Goal: Task Accomplishment & Management: Manage account settings

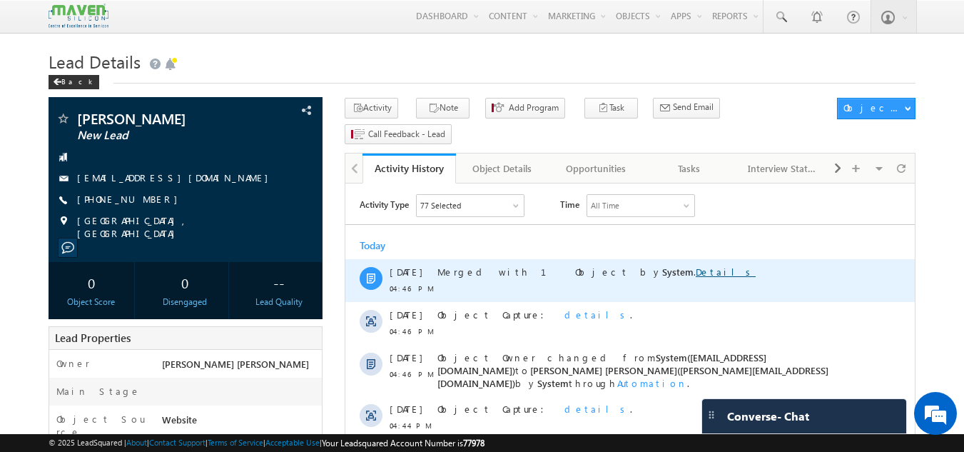
click at [696, 275] on link "Details" at bounding box center [726, 271] width 60 height 12
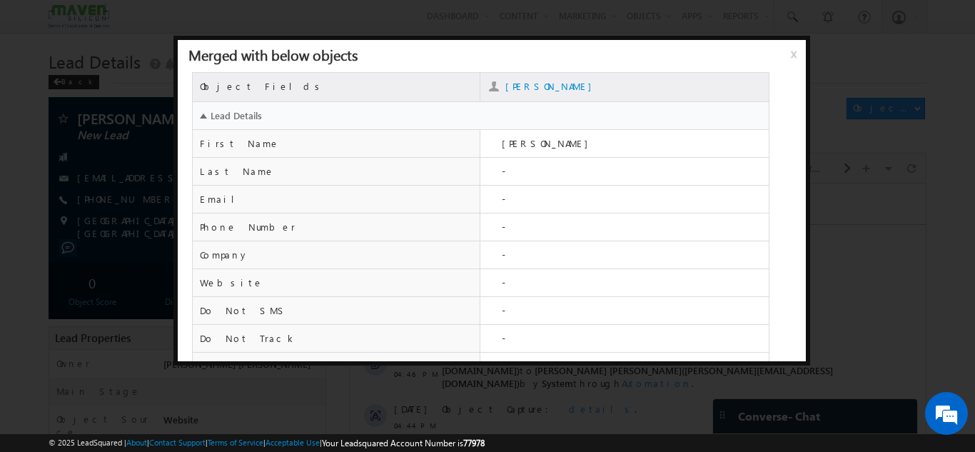
click at [798, 56] on span "x" at bounding box center [796, 59] width 11 height 26
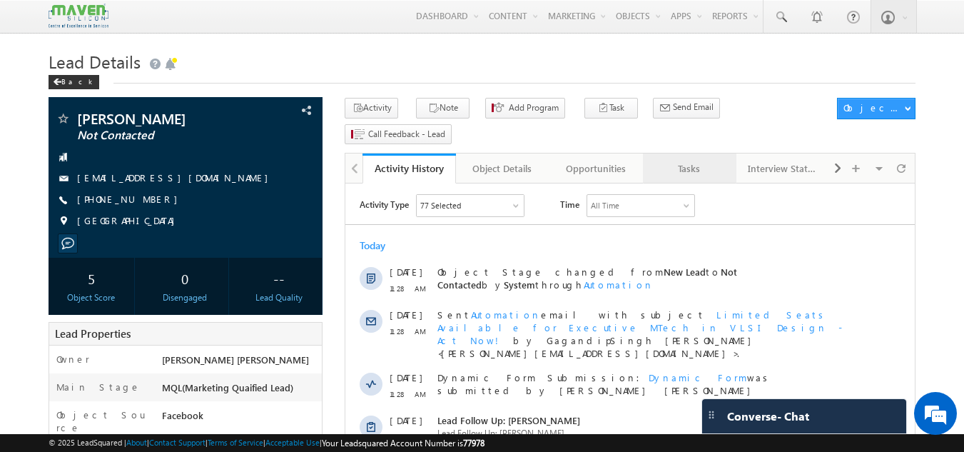
click at [713, 160] on div "Tasks" at bounding box center [688, 168] width 69 height 17
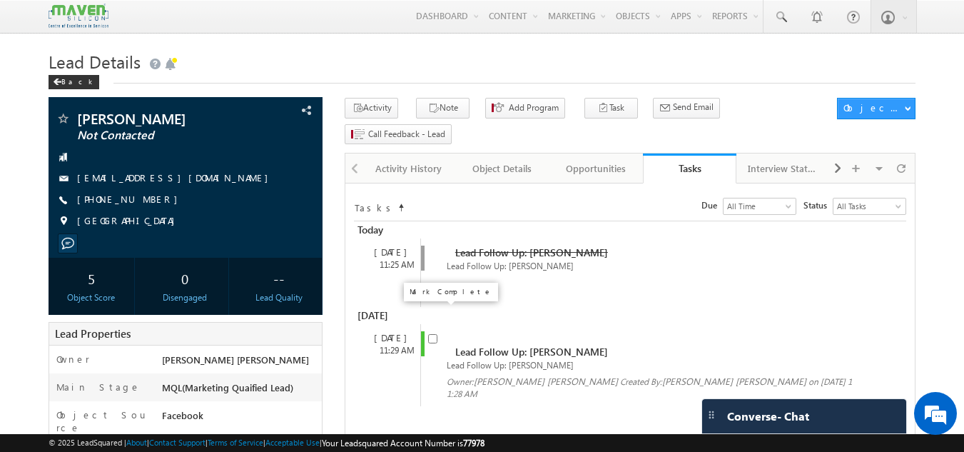
click at [434, 334] on input "checkbox" at bounding box center [432, 338] width 9 height 9
checkbox input "false"
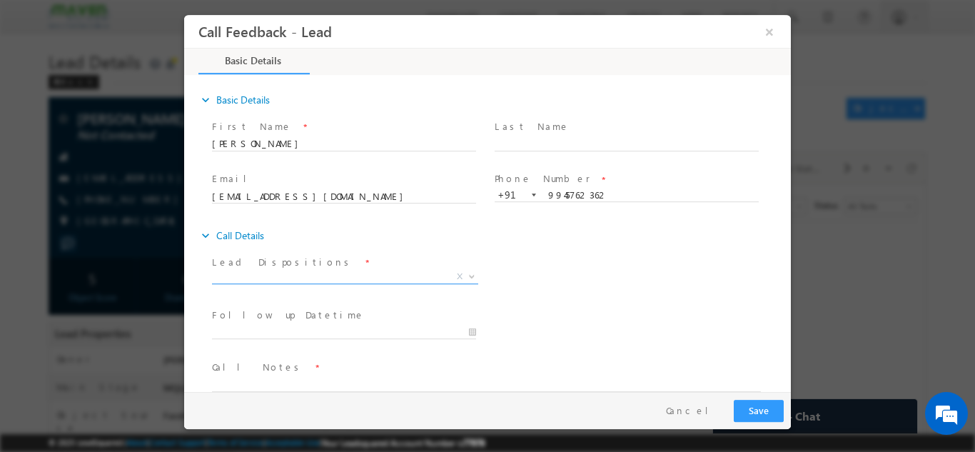
click at [376, 270] on span "X" at bounding box center [345, 276] width 266 height 14
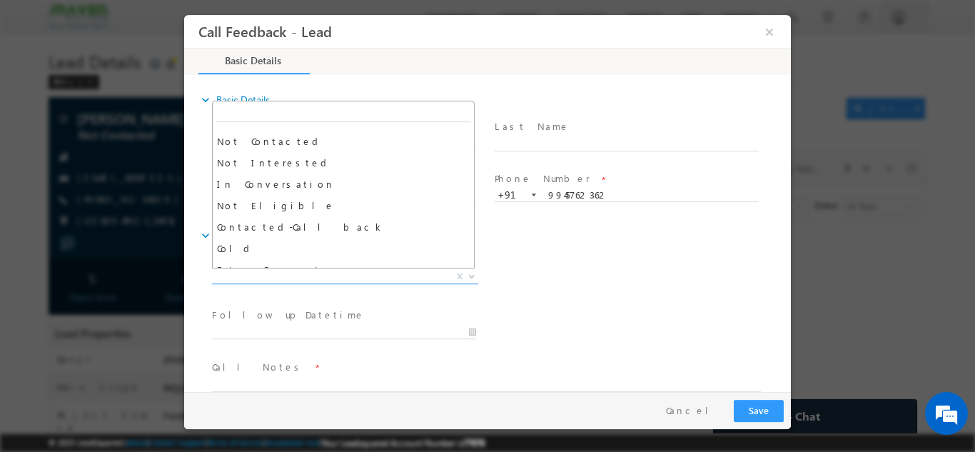
scroll to position [101, 0]
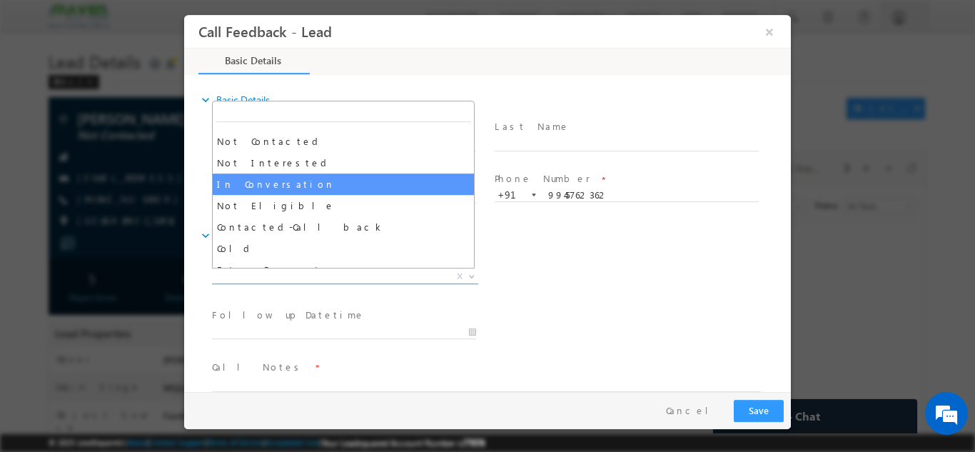
select select "In Conversation"
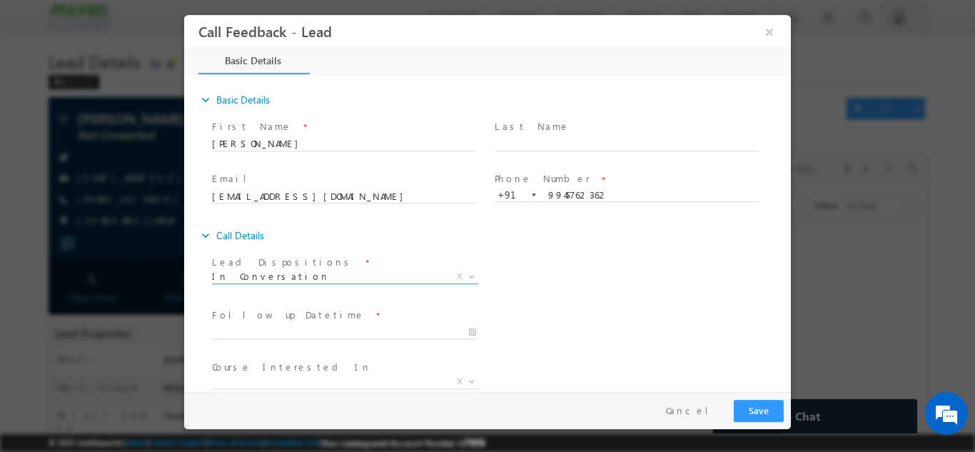
scroll to position [0, 0]
click at [282, 332] on input "22/09/2025 5:06 PM" at bounding box center [344, 332] width 264 height 14
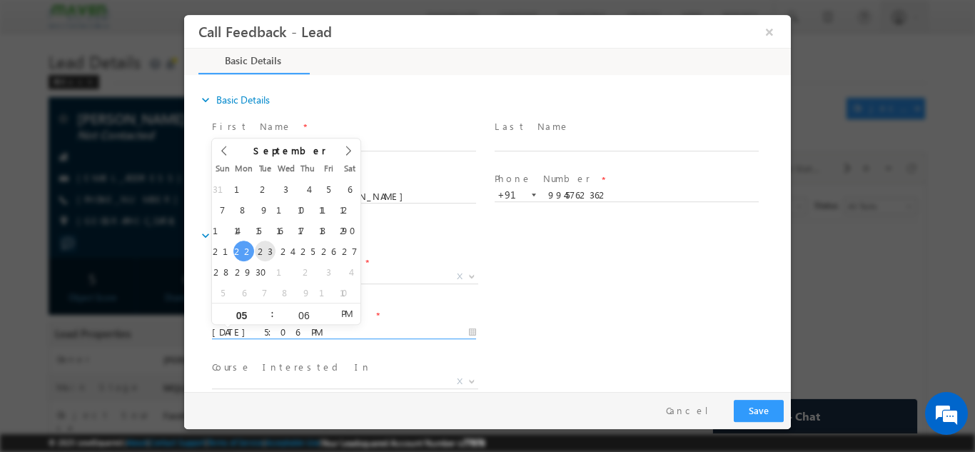
type input "23/09/2025 5:06 PM"
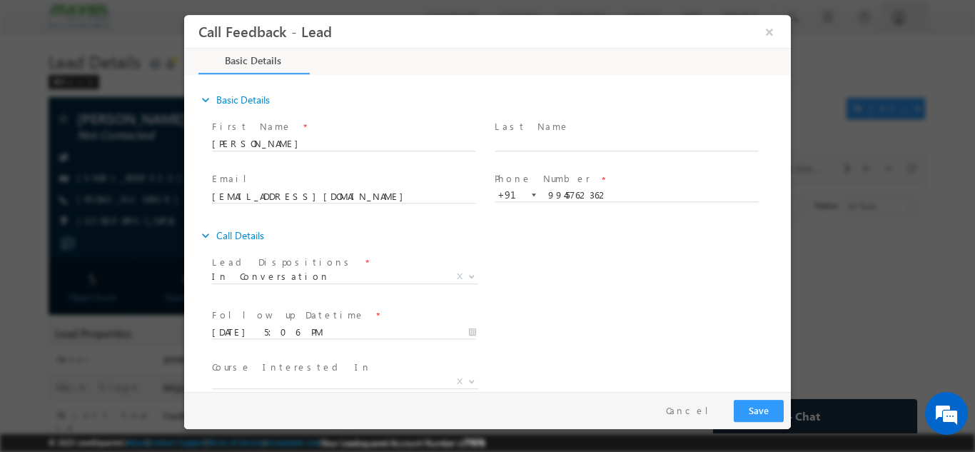
drag, startPoint x: 588, startPoint y: 289, endPoint x: 507, endPoint y: 330, distance: 90.3
click at [507, 330] on div "Follow up Datetime * 23/09/2025 5:06 PM Program Type * Long Term Short Term X" at bounding box center [500, 330] width 582 height 53
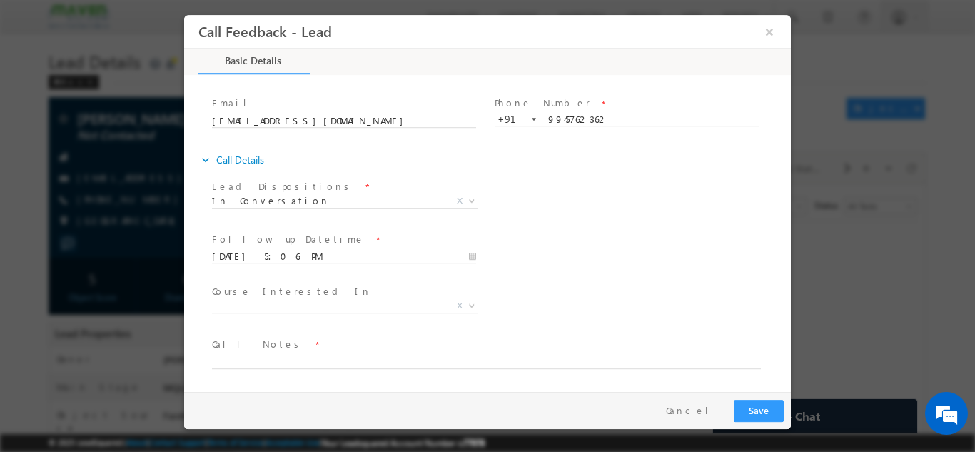
click at [298, 350] on span "Call Notes *" at bounding box center [478, 344] width 533 height 16
click at [291, 362] on textarea at bounding box center [486, 360] width 549 height 16
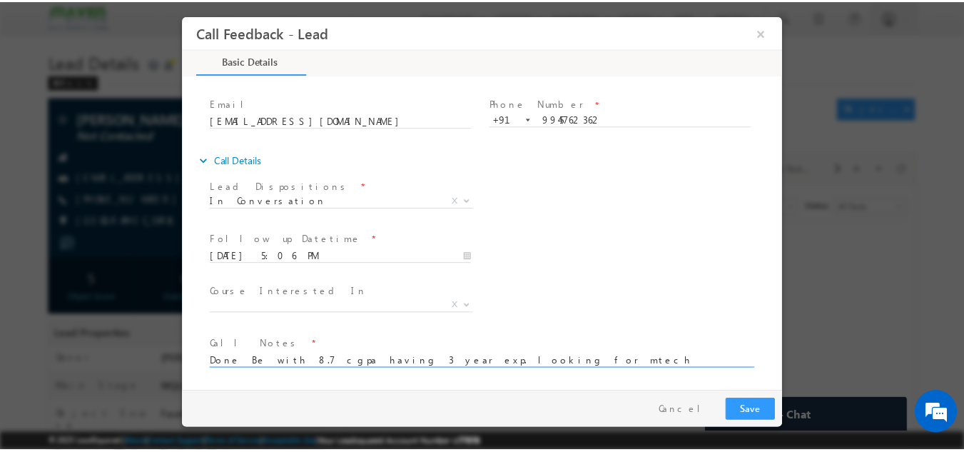
scroll to position [3, 0]
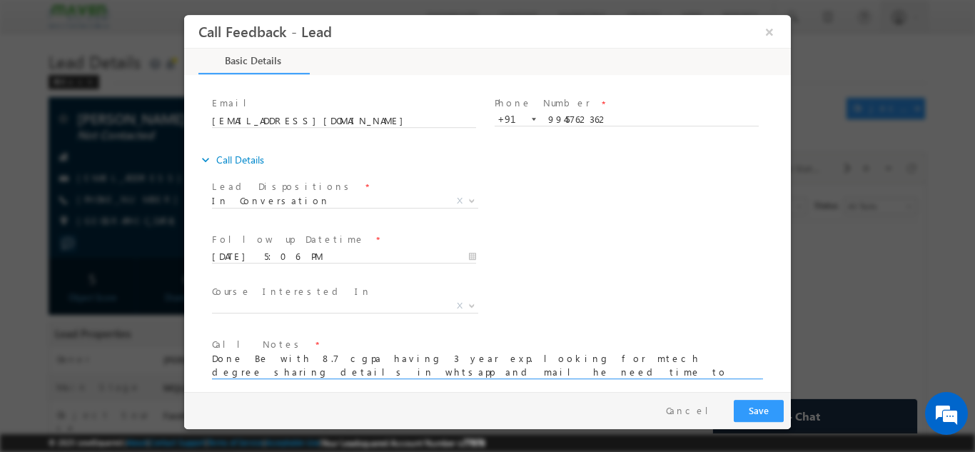
type textarea "Done Be with 8.7 cgpa having 3 year exp. looking for mtech degree sharing detai…"
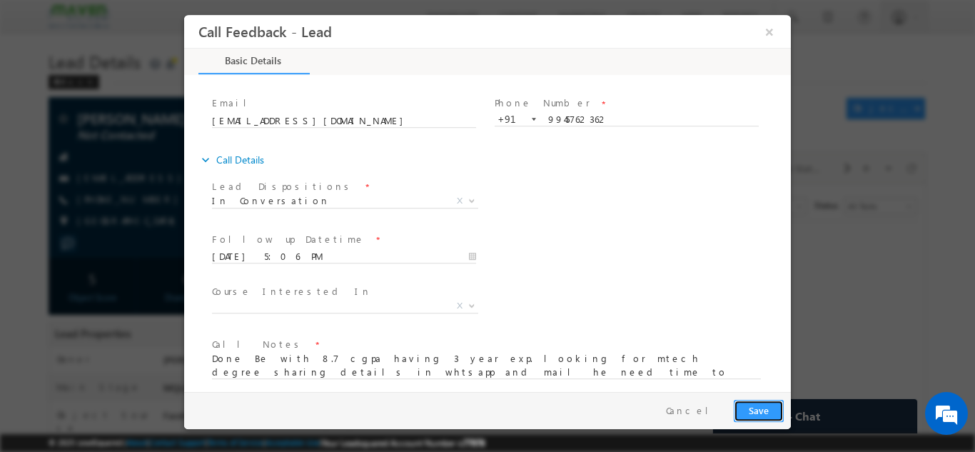
click at [751, 405] on button "Save" at bounding box center [758, 410] width 50 height 22
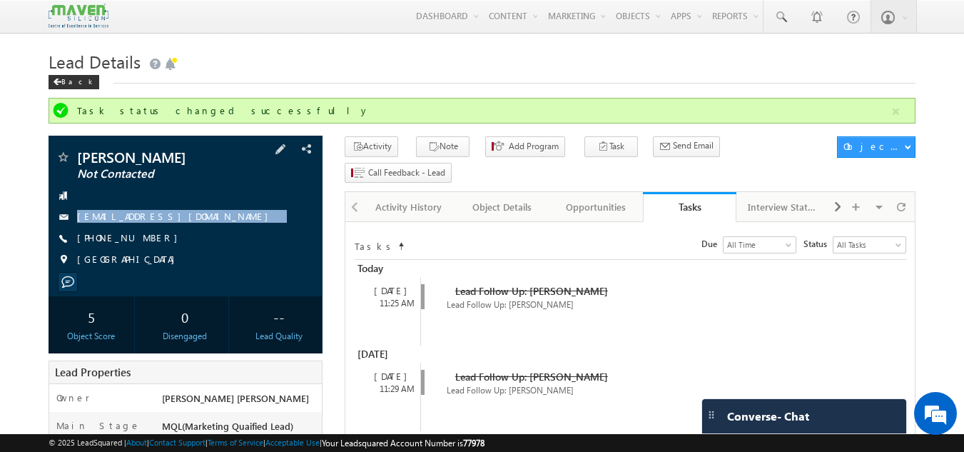
drag, startPoint x: 258, startPoint y: 190, endPoint x: 265, endPoint y: 228, distance: 39.1
click at [265, 228] on div "sangamesh Not Contacted basavarajukaggeresangamesh@gmail.com +91-9945762362 Ind…" at bounding box center [186, 212] width 260 height 124
copy div "basavarajukaggeresangamesh@gmail.com"
